Goal: Task Accomplishment & Management: Use online tool/utility

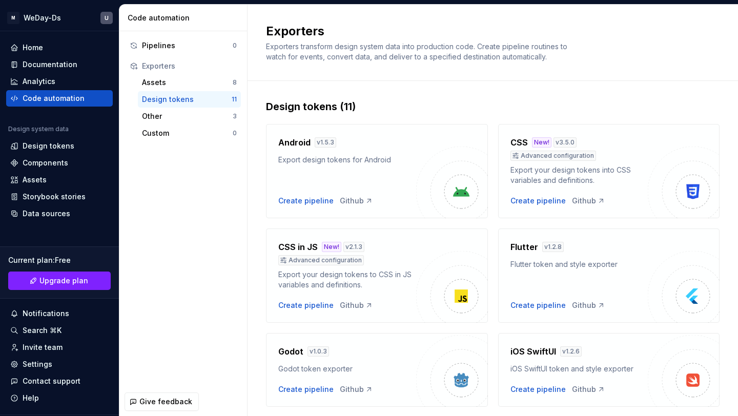
scroll to position [70, 0]
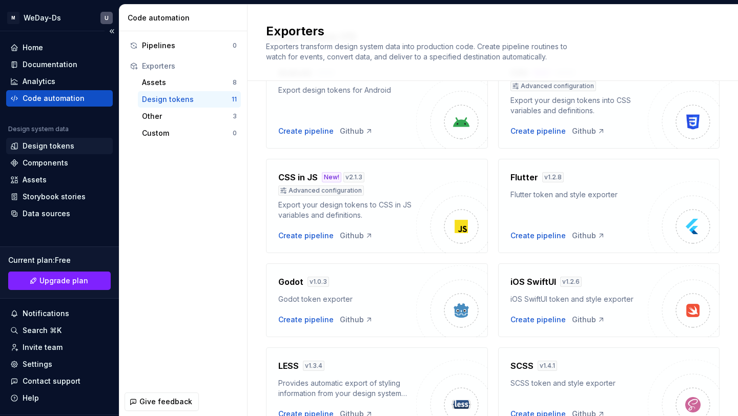
click at [60, 144] on div "Design tokens" at bounding box center [49, 146] width 52 height 10
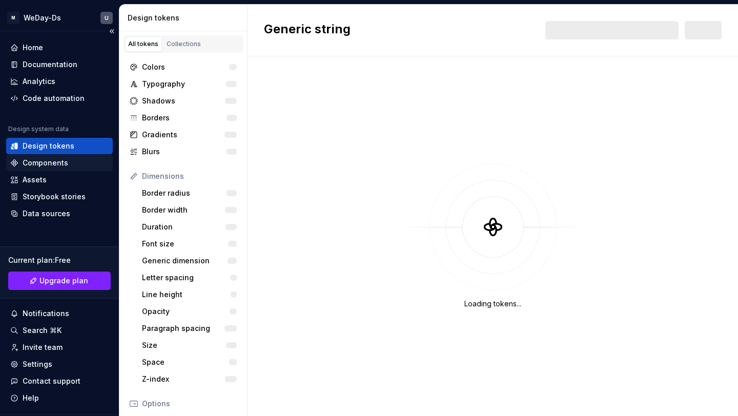
click at [62, 159] on div "Components" at bounding box center [46, 163] width 46 height 10
click at [67, 163] on div "Components" at bounding box center [59, 163] width 98 height 10
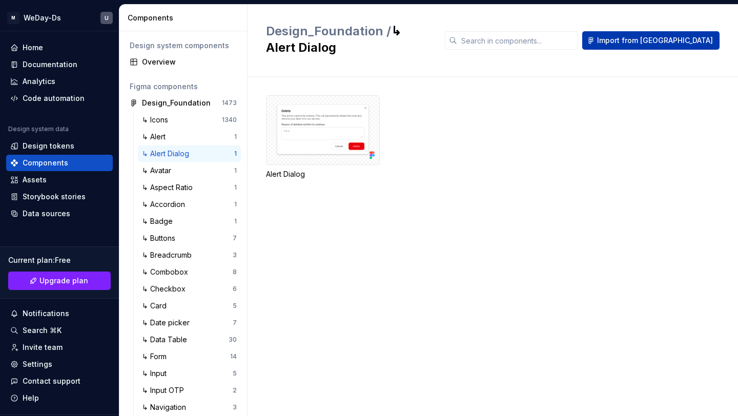
click at [689, 35] on span "Import from [GEOGRAPHIC_DATA]" at bounding box center [655, 40] width 116 height 10
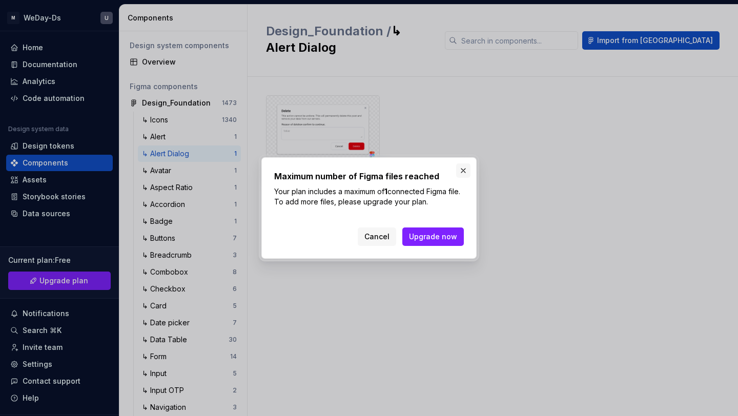
click at [463, 170] on button "button" at bounding box center [463, 170] width 14 height 14
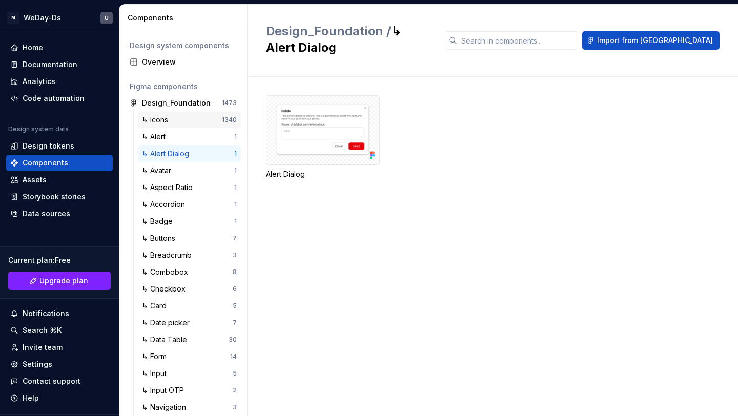
click at [225, 127] on div "↳ Icons 1340" at bounding box center [189, 120] width 103 height 16
click at [224, 116] on div "1340" at bounding box center [229, 120] width 15 height 8
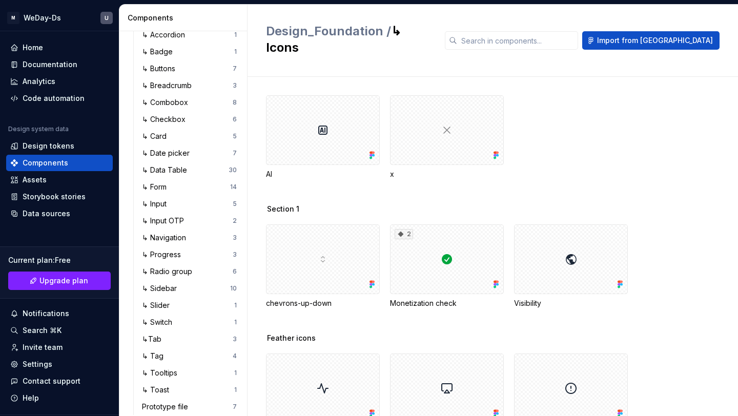
scroll to position [179, 0]
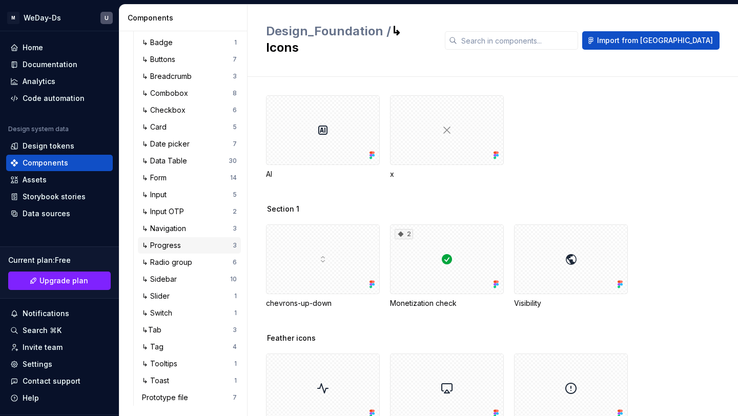
click at [179, 248] on div "↳ Progress" at bounding box center [163, 245] width 43 height 10
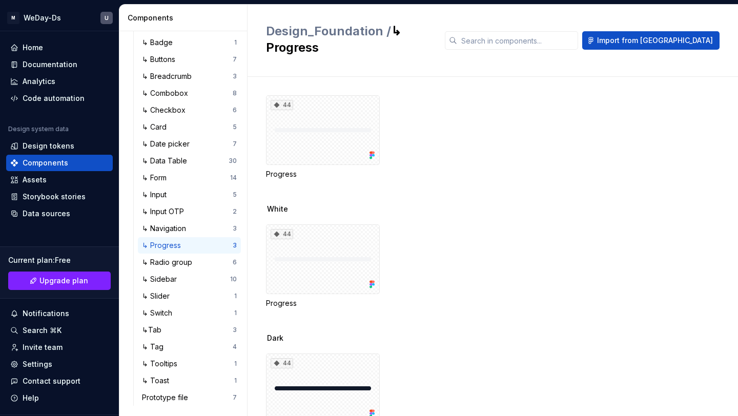
scroll to position [30, 0]
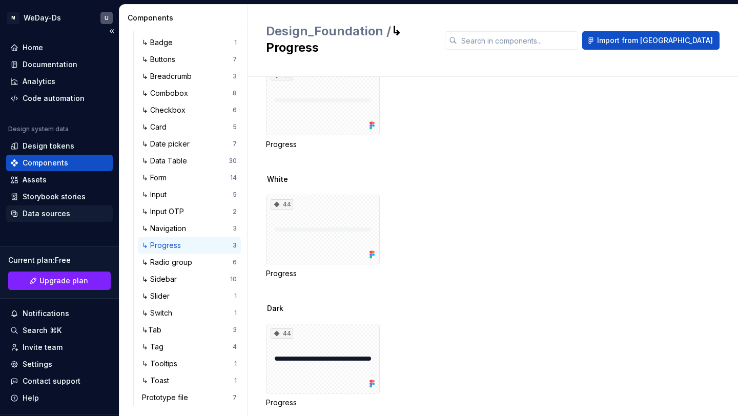
click at [63, 209] on div "Data sources" at bounding box center [47, 214] width 48 height 10
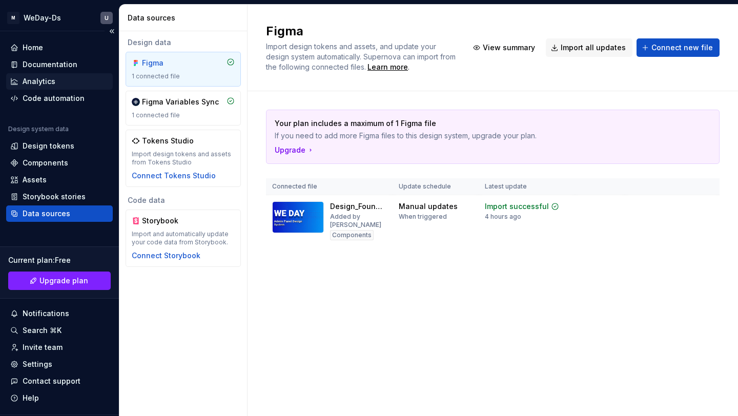
click at [60, 77] on div "Analytics" at bounding box center [59, 81] width 98 height 10
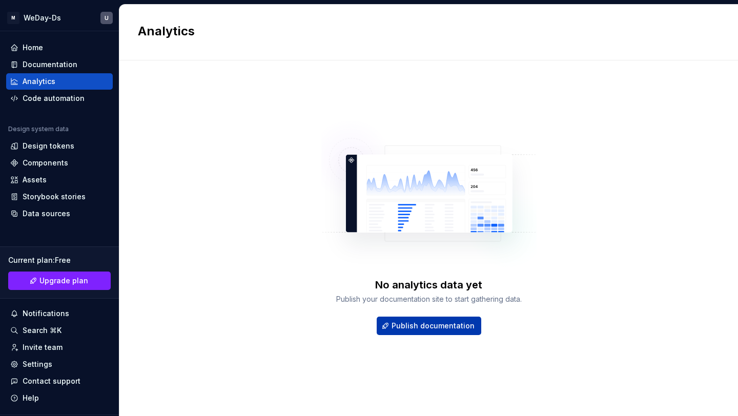
click at [413, 324] on span "Publish documentation" at bounding box center [433, 326] width 83 height 10
click at [62, 46] on div "Home" at bounding box center [59, 48] width 98 height 10
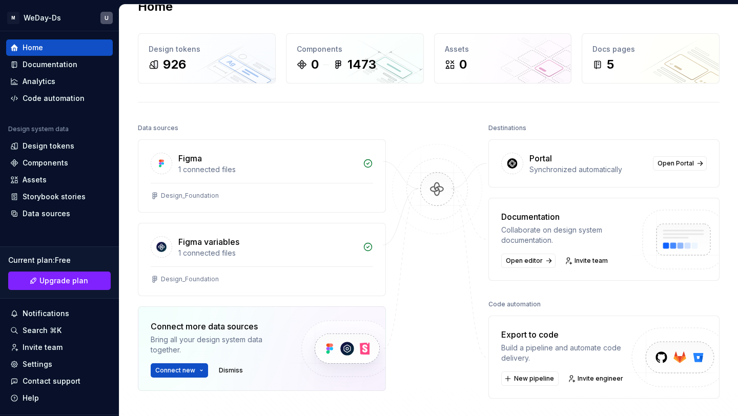
scroll to position [32, 0]
